Goal: Task Accomplishment & Management: Manage account settings

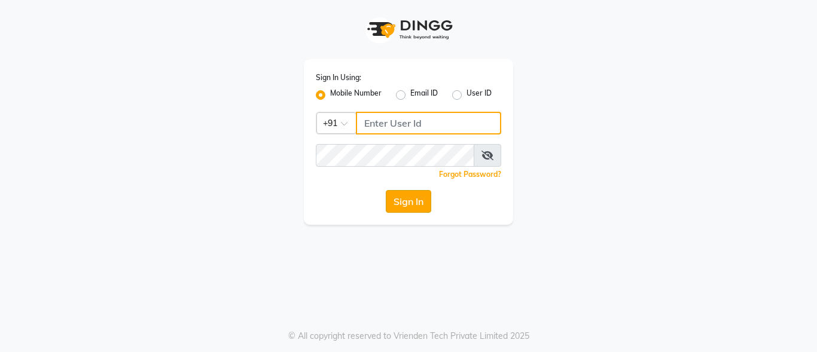
type input "7067767770"
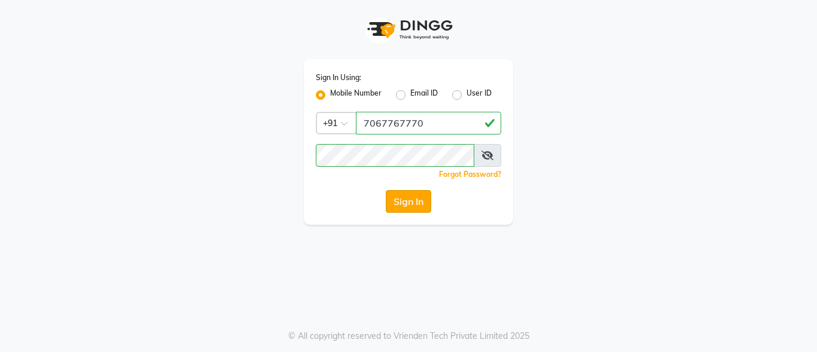
click at [414, 200] on button "Sign In" at bounding box center [408, 201] width 45 height 23
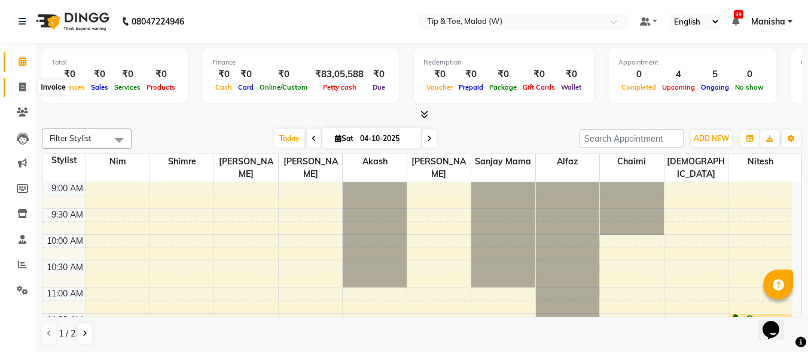
click at [23, 89] on icon at bounding box center [22, 87] width 7 height 9
select select "5930"
select select "service"
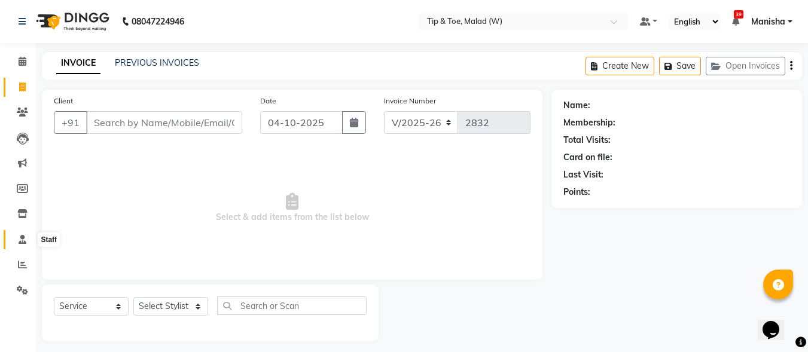
click at [22, 245] on span at bounding box center [22, 240] width 21 height 14
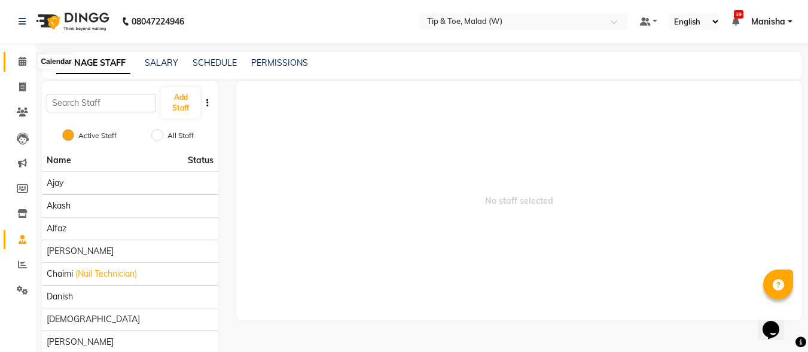
click at [22, 60] on icon at bounding box center [23, 61] width 8 height 9
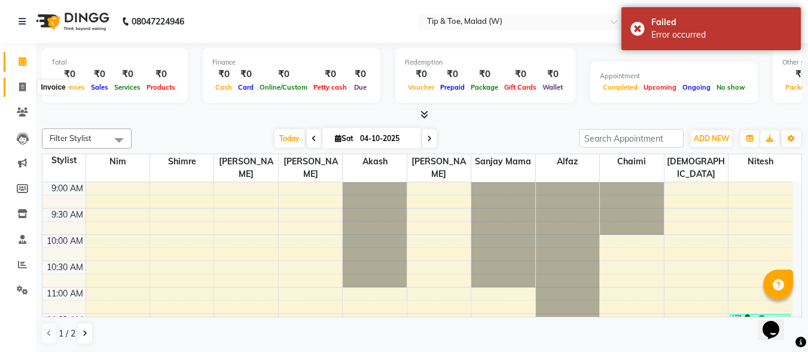
click at [22, 92] on span at bounding box center [22, 88] width 21 height 14
select select "5930"
select select "service"
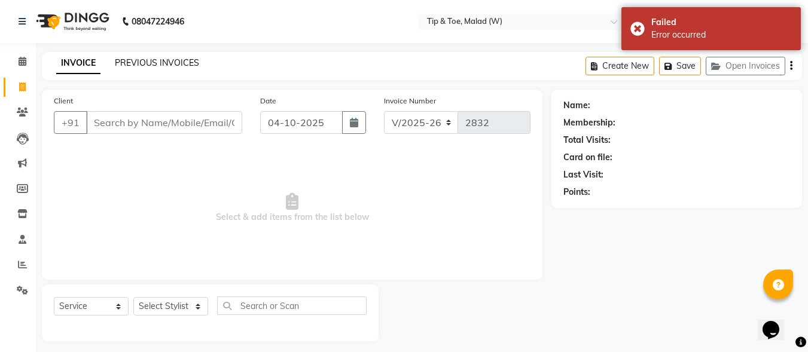
click at [147, 64] on link "PREVIOUS INVOICES" at bounding box center [157, 62] width 84 height 11
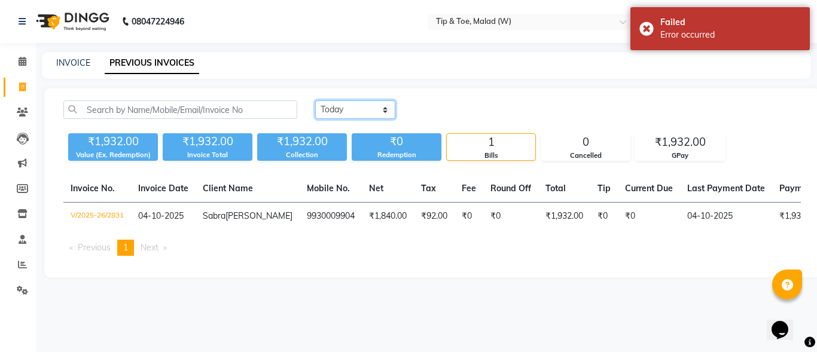
click at [385, 109] on select "[DATE] [DATE] Custom Range" at bounding box center [355, 110] width 80 height 19
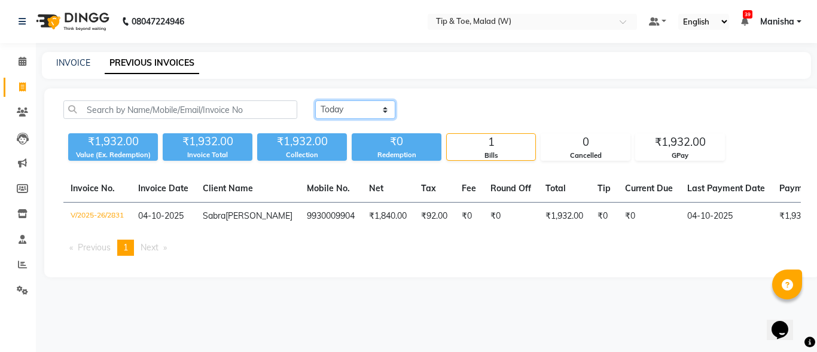
select select "range"
click at [315, 101] on select "[DATE] [DATE] Custom Range" at bounding box center [355, 110] width 80 height 19
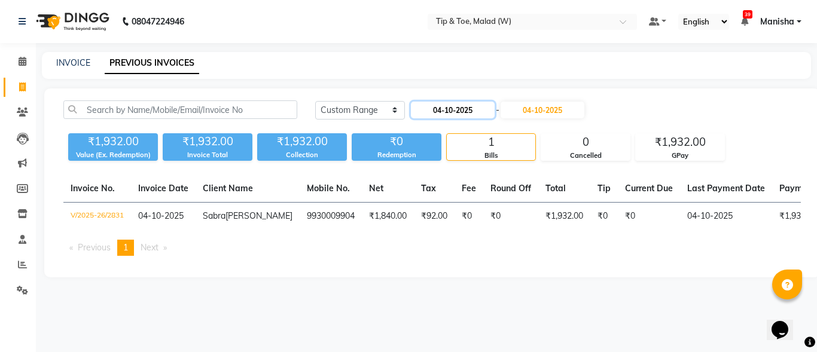
click at [464, 111] on input "04-10-2025" at bounding box center [453, 110] width 84 height 17
select select "10"
select select "2025"
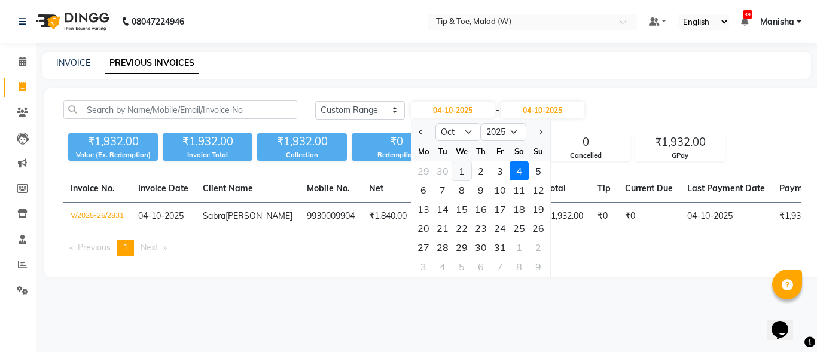
click at [464, 171] on div "1" at bounding box center [461, 171] width 19 height 19
type input "01-10-2025"
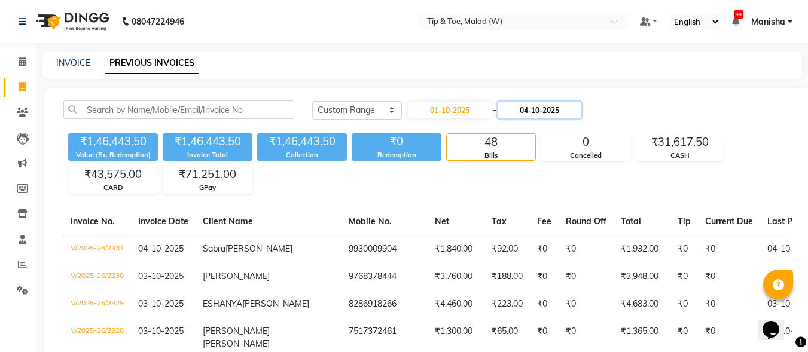
click at [562, 106] on input "04-10-2025" at bounding box center [540, 110] width 84 height 17
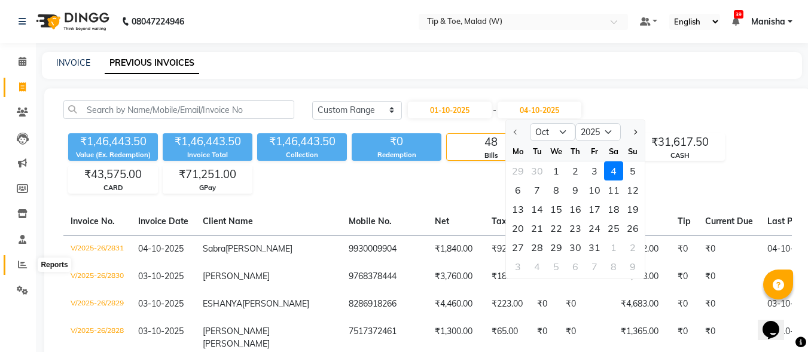
click at [22, 263] on icon at bounding box center [22, 264] width 9 height 9
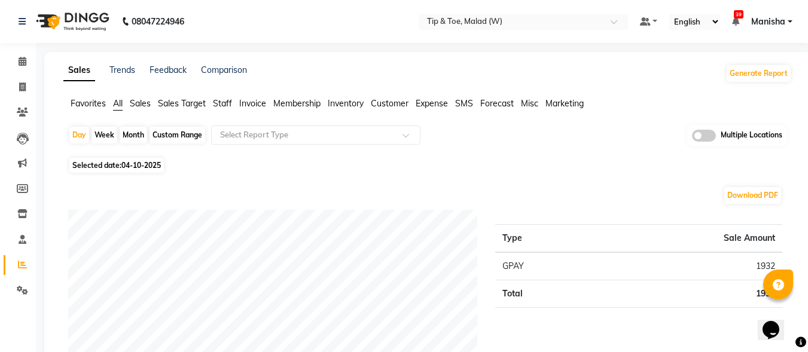
click at [222, 104] on span "Staff" at bounding box center [222, 103] width 19 height 11
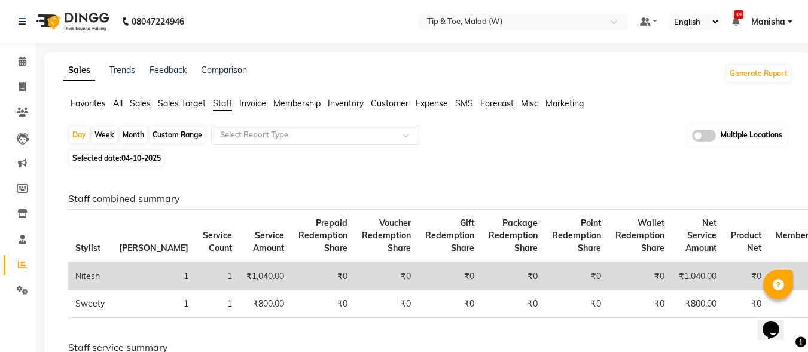
click at [119, 104] on span "All" at bounding box center [118, 103] width 10 height 11
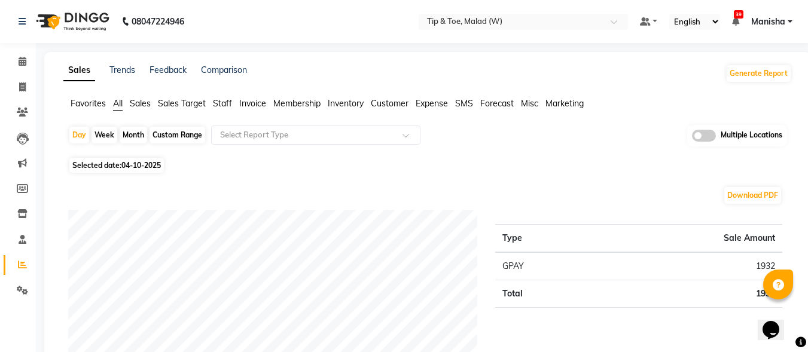
click at [165, 110] on ul "Favorites All Sales Sales Target Staff Invoice Membership Inventory Customer Ex…" at bounding box center [427, 104] width 729 height 13
click at [195, 108] on span "Sales Target" at bounding box center [182, 103] width 48 height 11
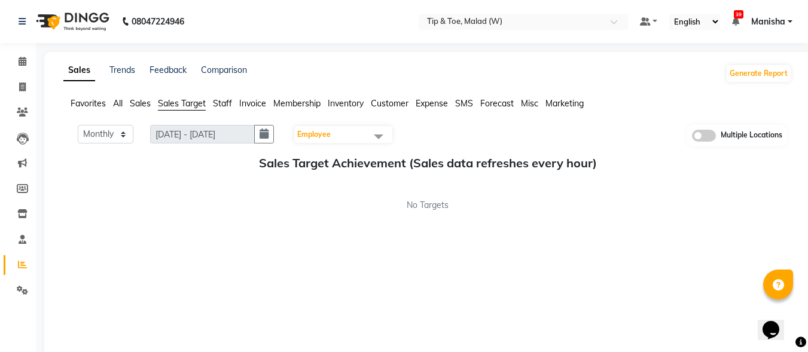
click at [227, 100] on span "Staff" at bounding box center [222, 103] width 19 height 11
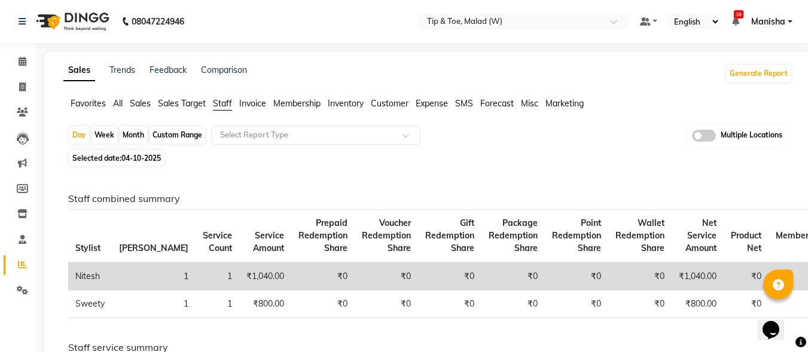
click at [170, 137] on div "Custom Range" at bounding box center [178, 135] width 56 height 17
select select "10"
select select "2025"
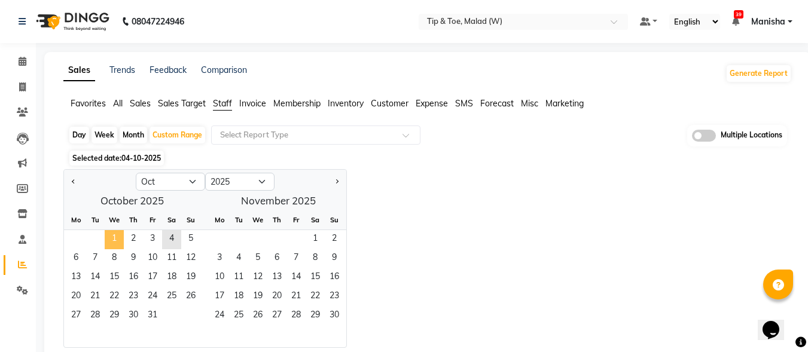
click at [122, 236] on span "1" at bounding box center [114, 239] width 19 height 19
click at [315, 241] on span "1" at bounding box center [315, 239] width 19 height 19
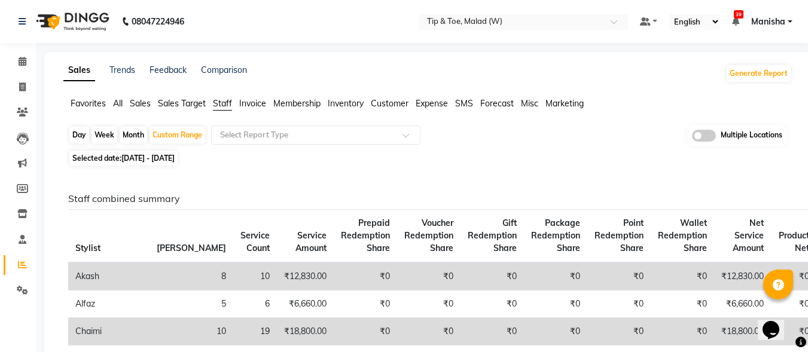
click at [147, 105] on span "Sales" at bounding box center [140, 103] width 21 height 11
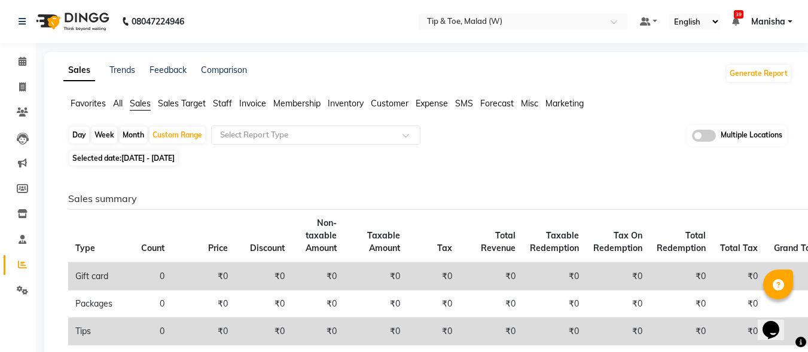
click at [169, 104] on span "Sales Target" at bounding box center [182, 103] width 48 height 11
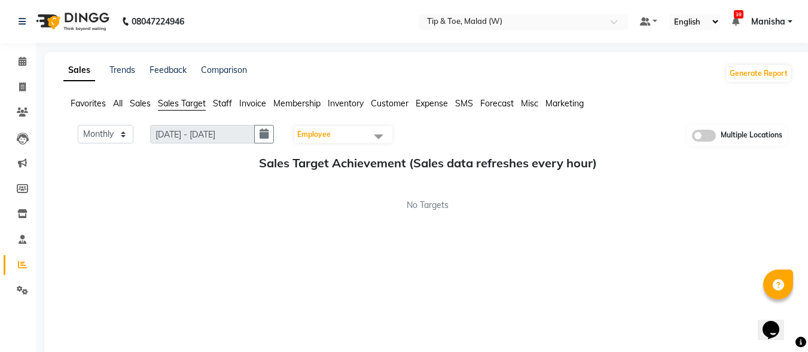
click at [245, 108] on span "Invoice" at bounding box center [252, 103] width 27 height 11
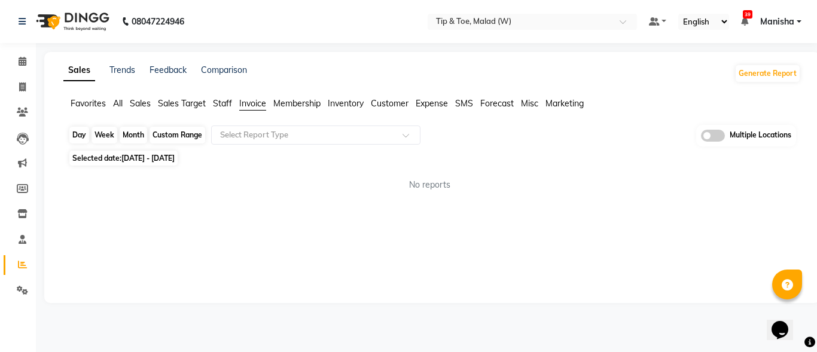
click at [187, 137] on div "Custom Range" at bounding box center [178, 135] width 56 height 17
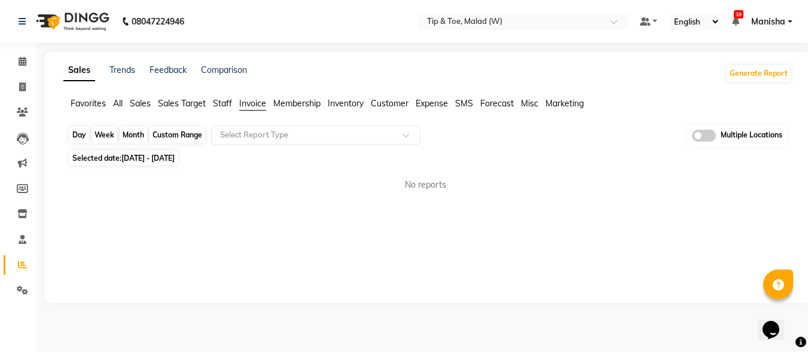
select select "10"
select select "2025"
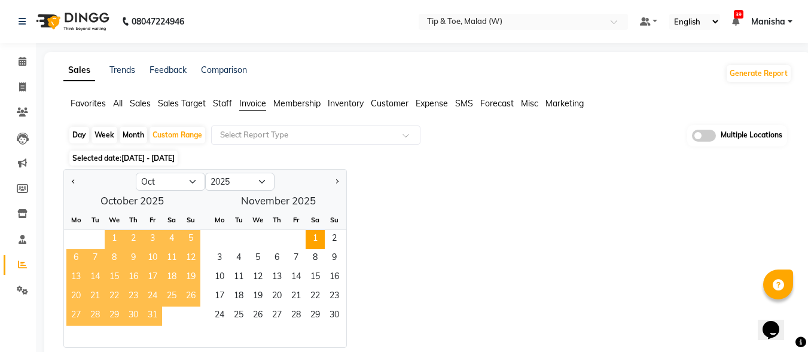
click at [109, 236] on span "1" at bounding box center [114, 239] width 19 height 19
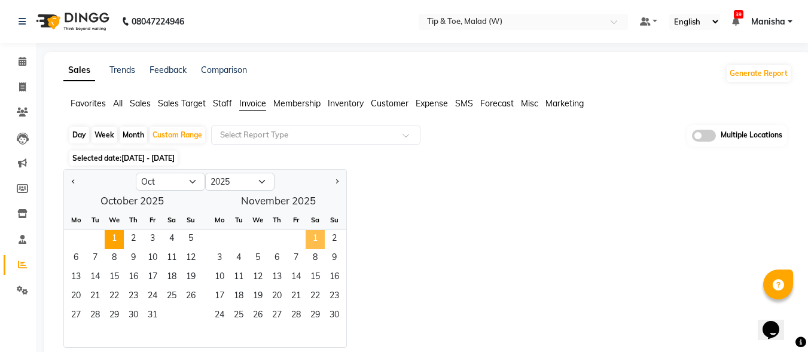
click at [316, 237] on span "1" at bounding box center [315, 239] width 19 height 19
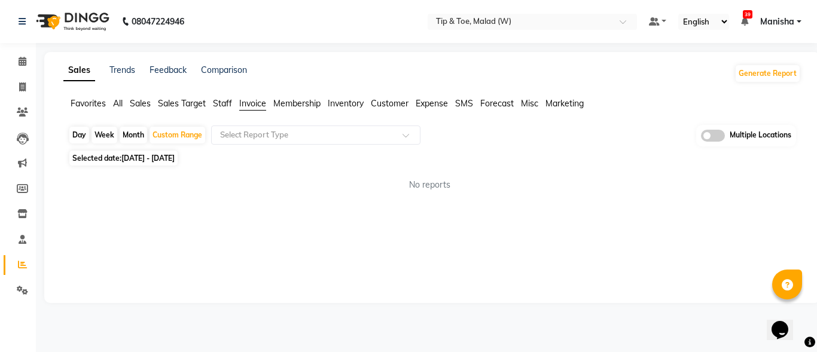
click at [366, 235] on div "Sales Trends Feedback Comparison Generate Report Favorites All Sales Sales Targ…" at bounding box center [432, 177] width 776 height 251
click at [148, 159] on span "[DATE] - [DATE]" at bounding box center [147, 158] width 53 height 9
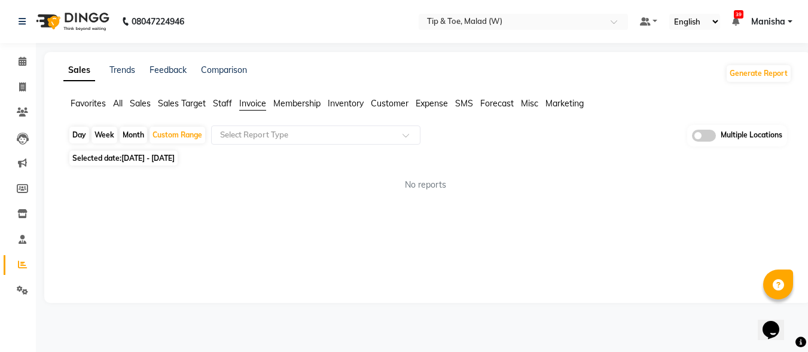
select select "10"
select select "2025"
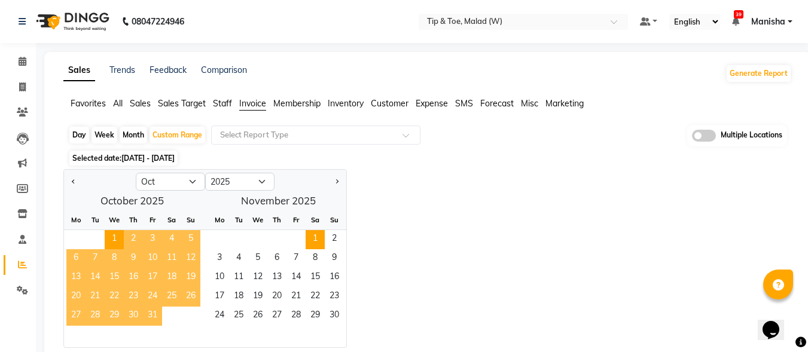
click at [441, 261] on div "Jan Feb Mar Apr May Jun [DATE] Aug Sep Oct Nov [DATE] 2016 2017 2018 2019 2020 …" at bounding box center [427, 258] width 729 height 179
click at [254, 106] on span "Invoice" at bounding box center [252, 103] width 27 height 11
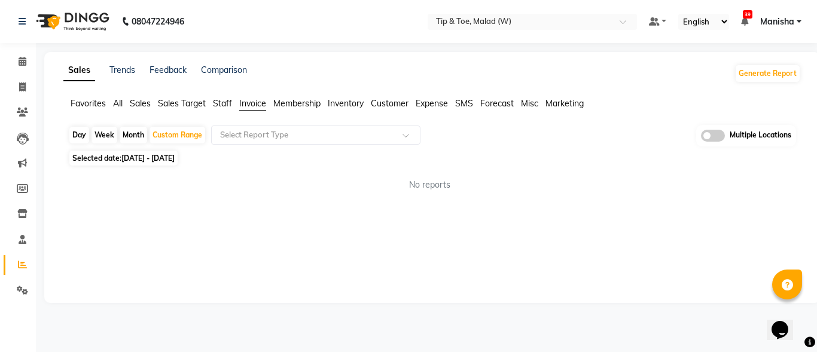
click at [254, 106] on span "Invoice" at bounding box center [252, 103] width 27 height 11
click at [226, 102] on span "Staff" at bounding box center [222, 103] width 19 height 11
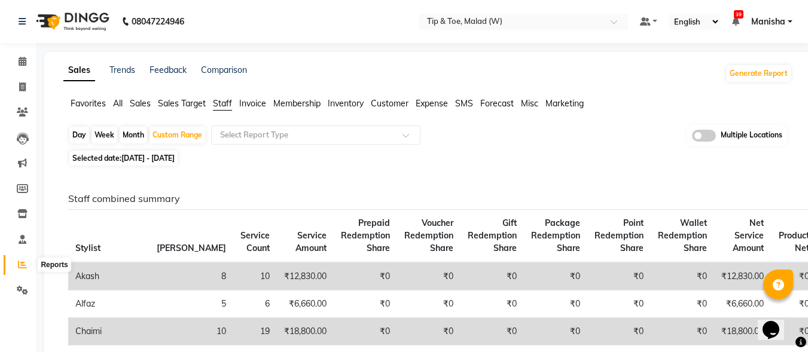
click at [27, 263] on span at bounding box center [22, 265] width 21 height 14
click at [17, 264] on span at bounding box center [22, 265] width 21 height 14
click at [117, 103] on span "All" at bounding box center [118, 103] width 10 height 11
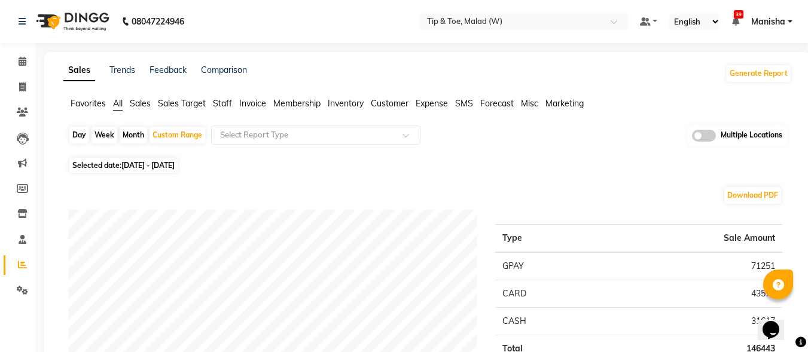
click at [146, 101] on span "Sales" at bounding box center [140, 103] width 21 height 11
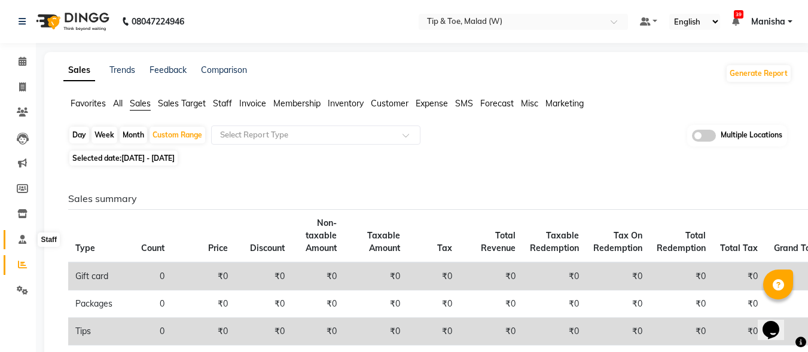
click at [21, 237] on icon at bounding box center [23, 239] width 8 height 9
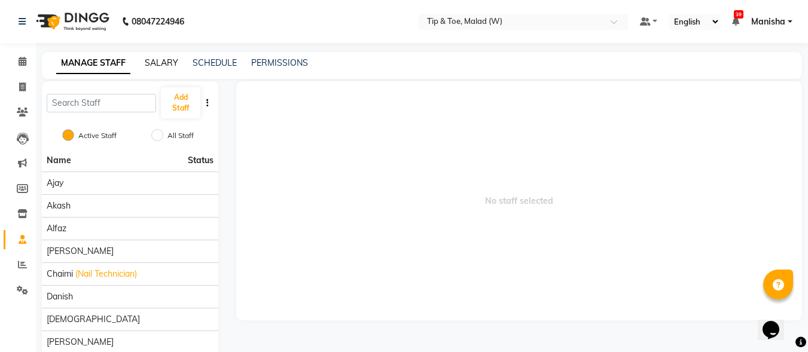
click at [157, 63] on link "SALARY" at bounding box center [162, 62] width 34 height 11
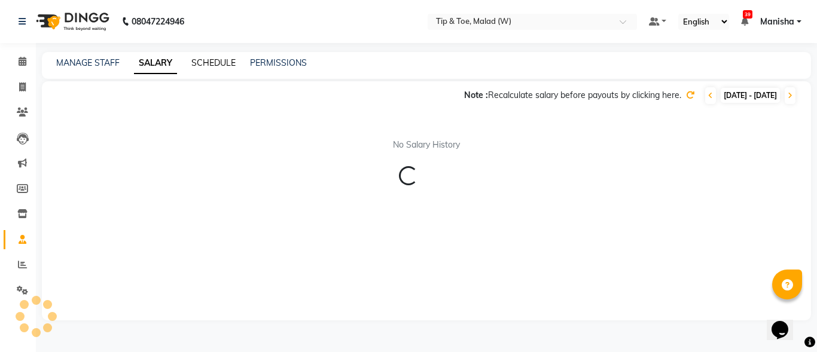
click at [221, 62] on link "SCHEDULE" at bounding box center [213, 62] width 44 height 11
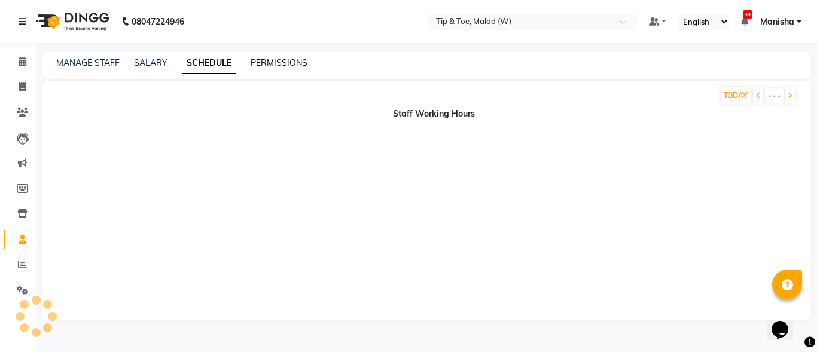
click at [265, 62] on link "PERMISSIONS" at bounding box center [279, 62] width 57 height 11
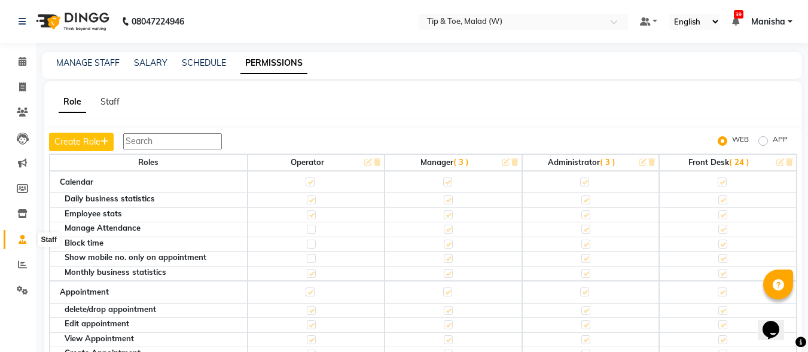
click at [25, 234] on span at bounding box center [22, 240] width 21 height 14
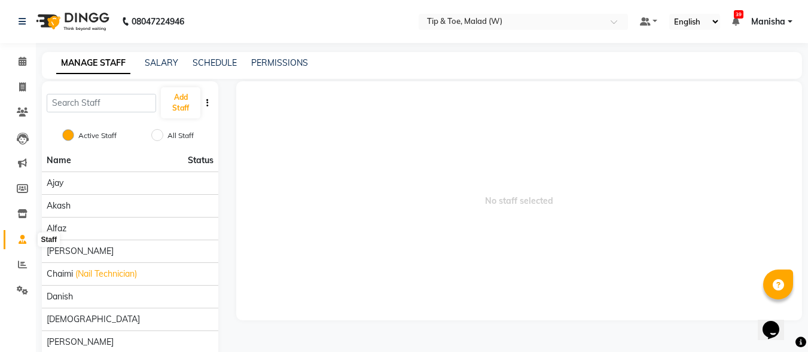
click at [23, 238] on icon at bounding box center [23, 239] width 8 height 9
click at [19, 272] on link "Reports" at bounding box center [18, 265] width 29 height 20
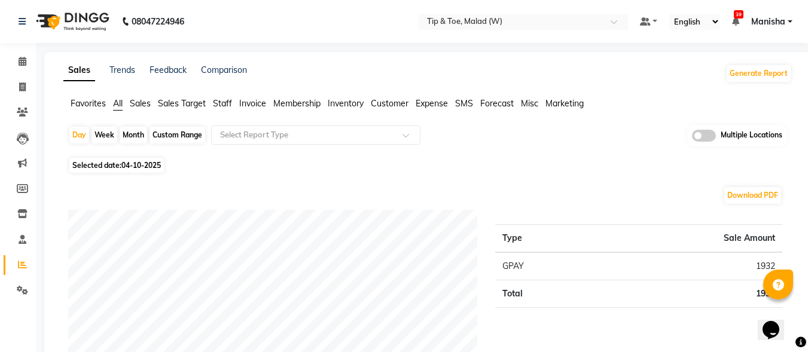
click at [223, 105] on span "Staff" at bounding box center [222, 103] width 19 height 11
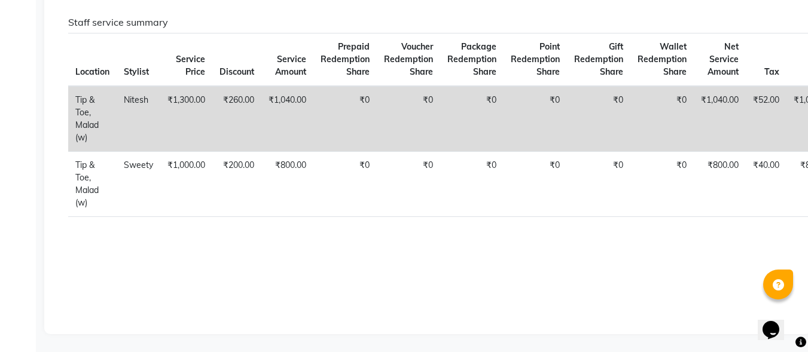
scroll to position [17, 0]
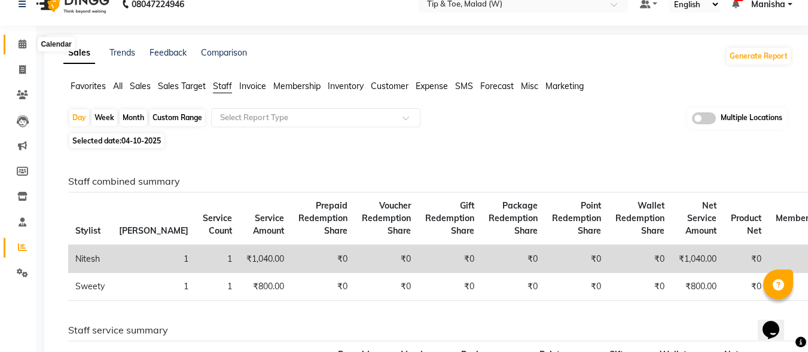
click at [24, 47] on icon at bounding box center [23, 43] width 8 height 9
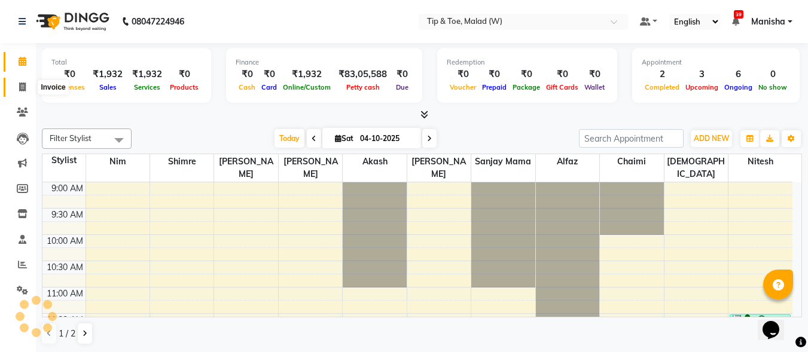
click at [17, 92] on span at bounding box center [22, 88] width 21 height 14
select select "service"
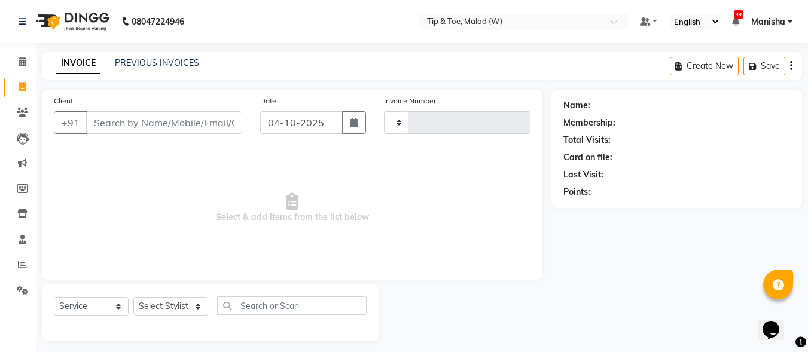
type input "2832"
select select "5930"
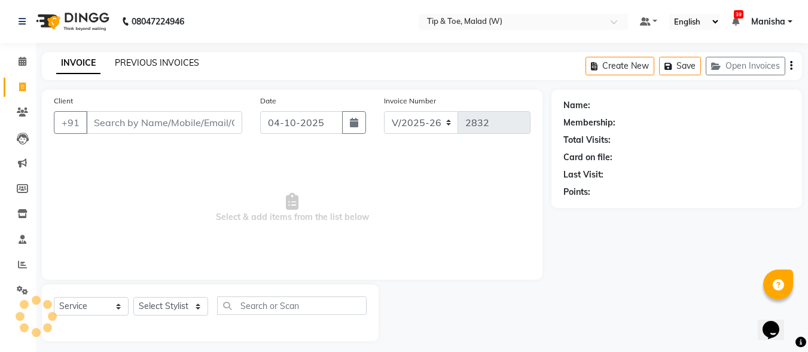
click at [156, 64] on link "PREVIOUS INVOICES" at bounding box center [157, 62] width 84 height 11
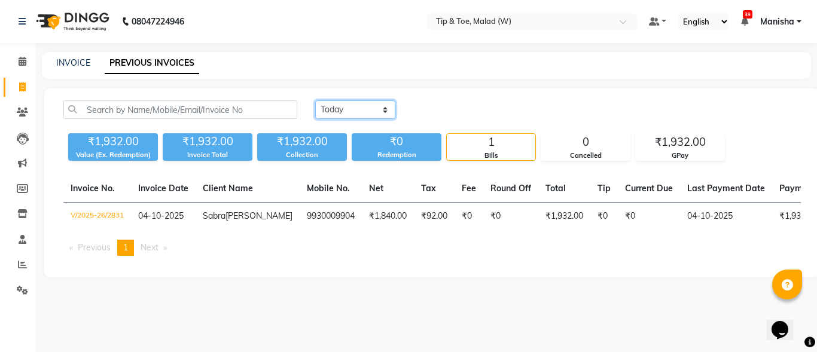
click at [386, 113] on select "[DATE] [DATE] Custom Range" at bounding box center [355, 110] width 80 height 19
select select "range"
click at [315, 101] on select "[DATE] [DATE] Custom Range" at bounding box center [355, 110] width 80 height 19
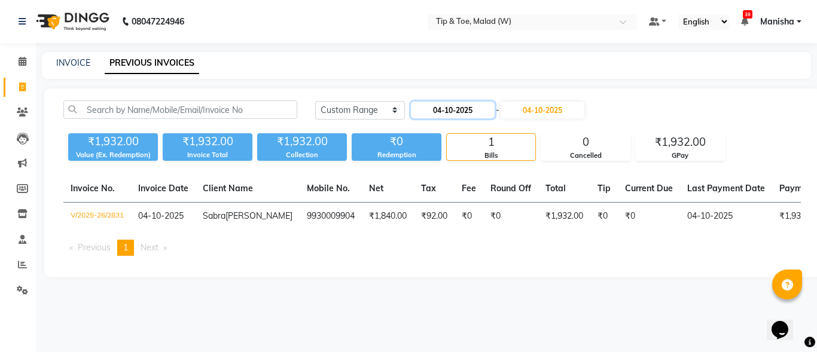
click at [456, 109] on input "04-10-2025" at bounding box center [453, 110] width 84 height 17
select select "10"
select select "2025"
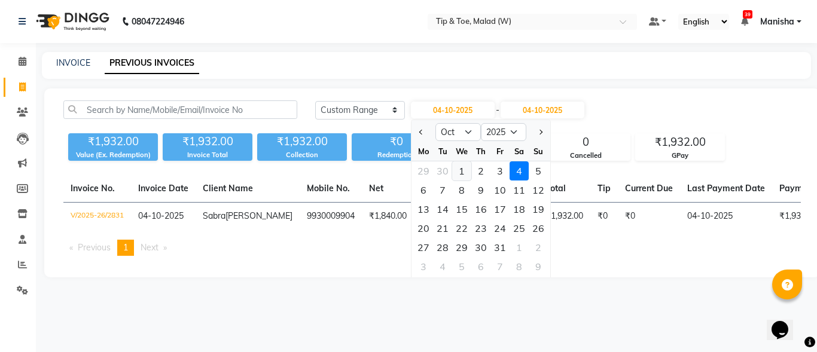
click at [466, 169] on div "1" at bounding box center [461, 171] width 19 height 19
type input "01-10-2025"
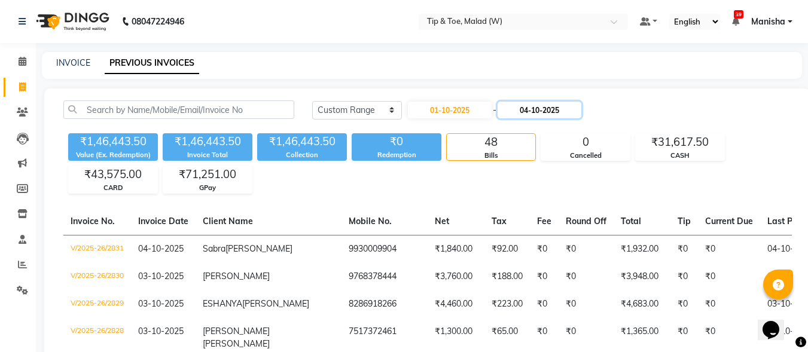
click at [564, 108] on input "04-10-2025" at bounding box center [540, 110] width 84 height 17
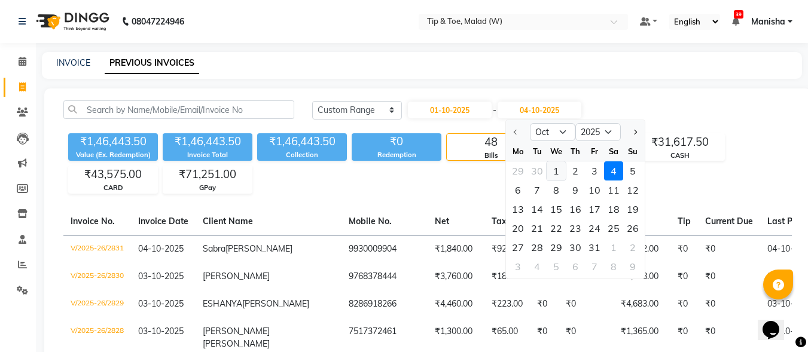
click at [558, 173] on div "1" at bounding box center [556, 171] width 19 height 19
type input "01-10-2025"
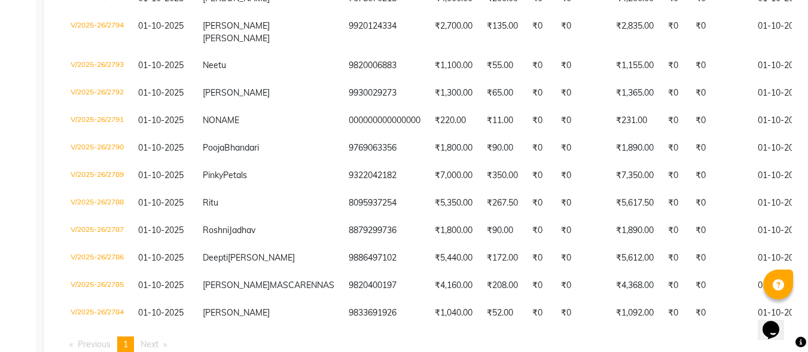
scroll to position [410, 0]
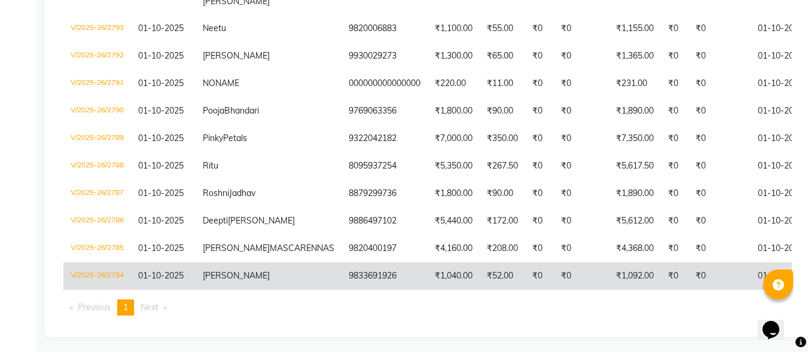
click at [205, 270] on span "[PERSON_NAME]" at bounding box center [236, 275] width 67 height 11
select select "service"
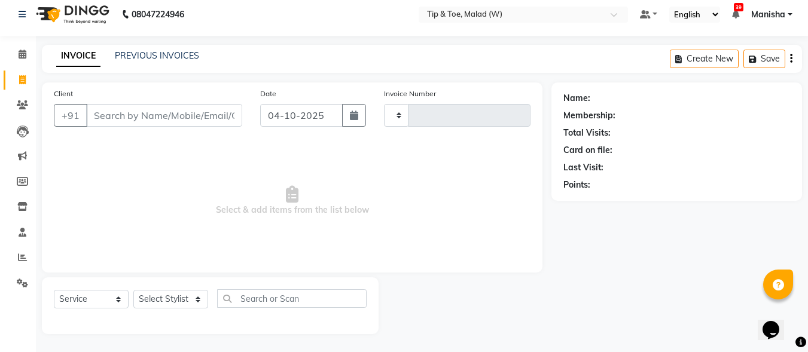
scroll to position [7, 0]
type input "2832"
select select "5930"
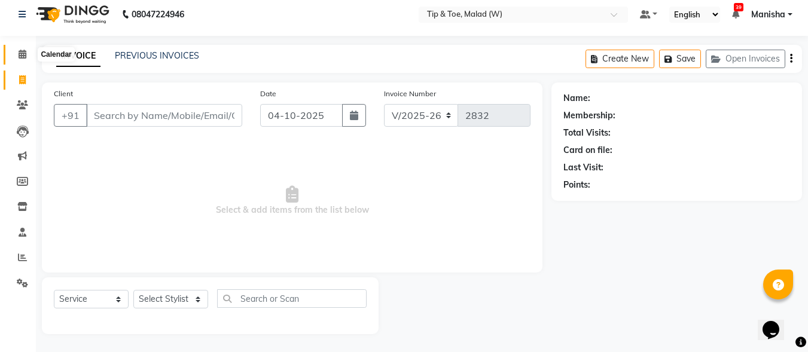
click at [23, 53] on icon at bounding box center [23, 54] width 8 height 9
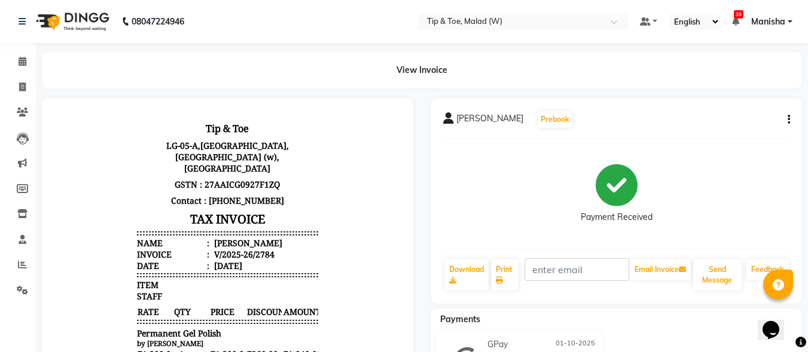
scroll to position [278, 0]
